Goal: Find specific page/section: Find specific page/section

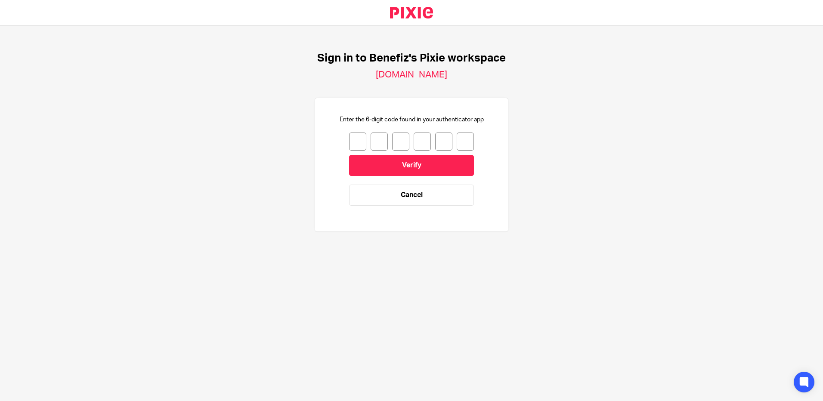
click at [350, 139] on input "number" at bounding box center [357, 142] width 17 height 18
type input "5"
type input "0"
type input "1"
type input "4"
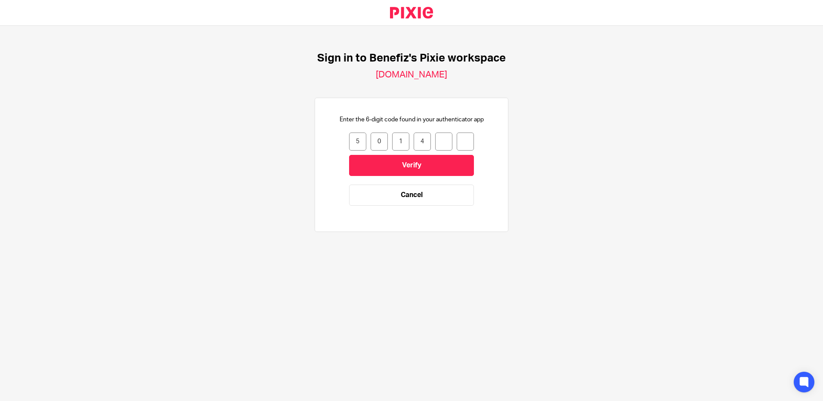
type input "6"
type input "5"
click at [390, 155] on input "Verify" at bounding box center [411, 165] width 125 height 21
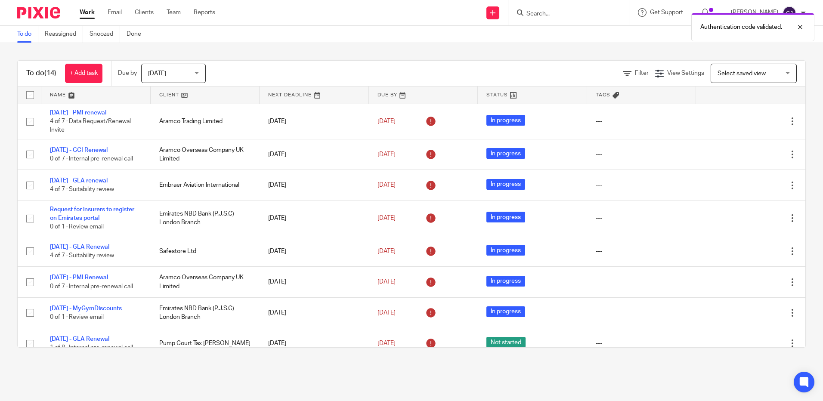
click at [562, 15] on div "Authentication code validated." at bounding box center [613, 25] width 403 height 33
click at [803, 22] on div at bounding box center [793, 27] width 23 height 10
click at [550, 17] on input "Search" at bounding box center [565, 14] width 78 height 8
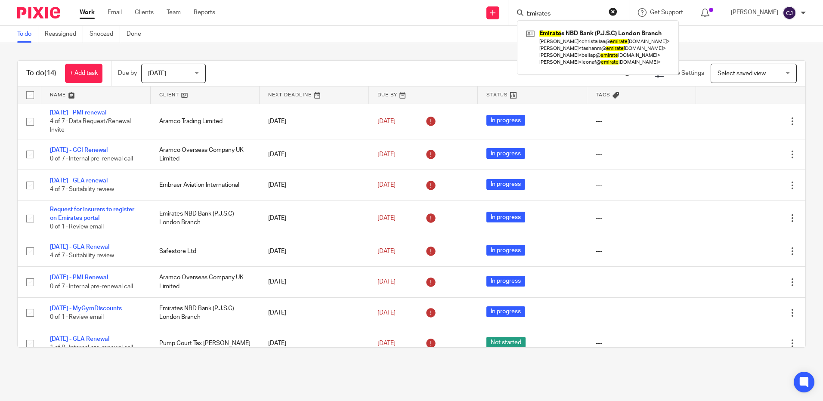
type input "Emirates"
click button "submit" at bounding box center [0, 0] width 0 height 0
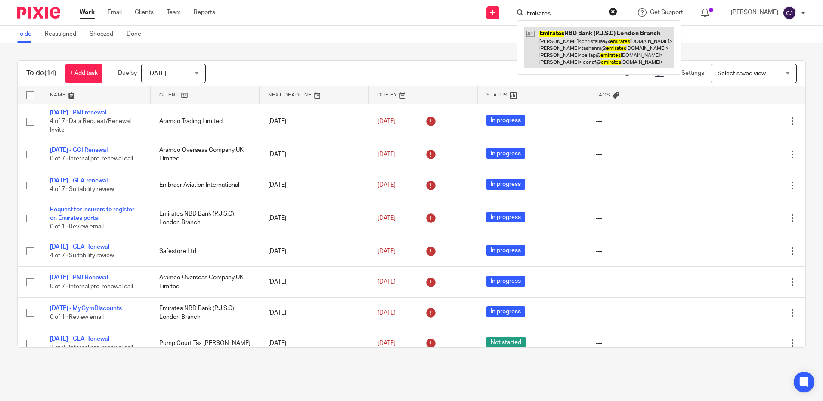
click at [564, 30] on link at bounding box center [599, 47] width 151 height 41
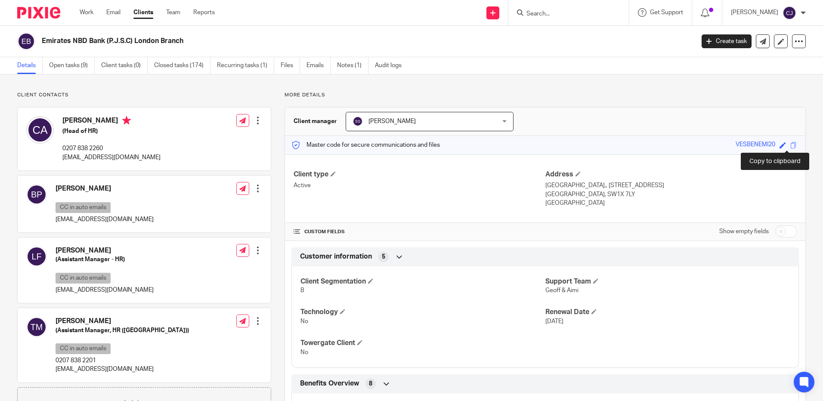
click at [791, 145] on span at bounding box center [794, 145] width 6 height 6
